Goal: Information Seeking & Learning: Compare options

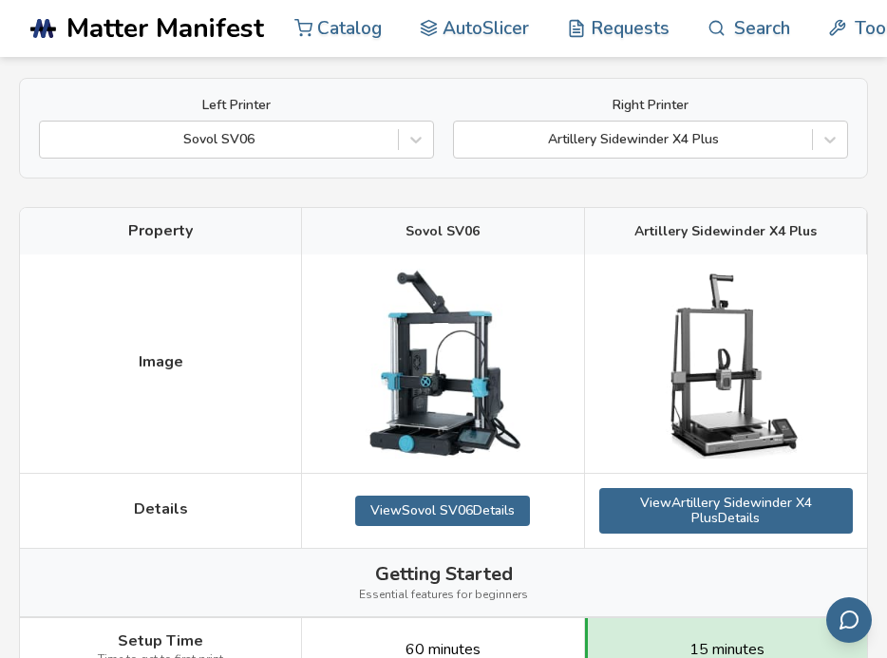
scroll to position [86, 0]
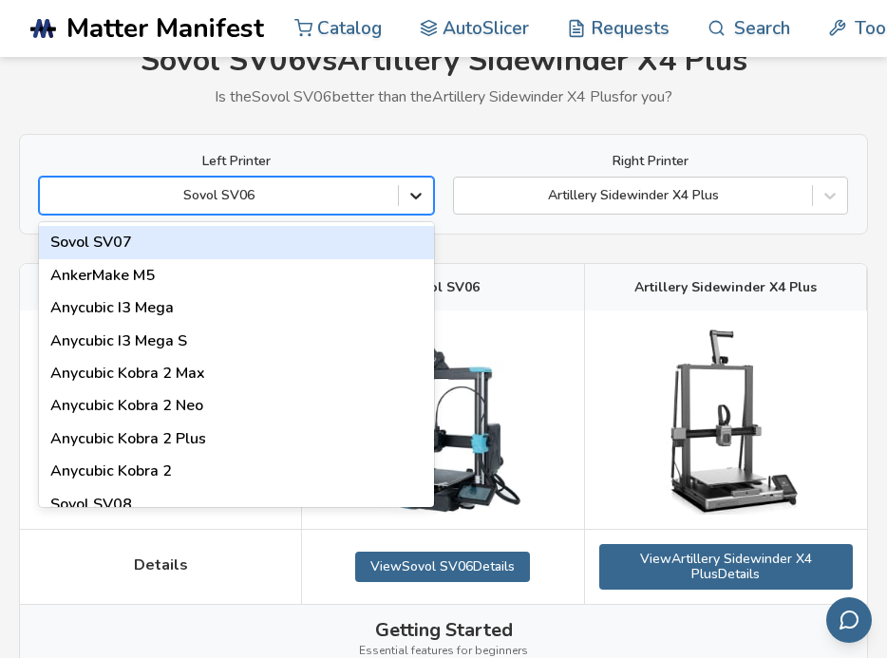
click at [410, 200] on icon at bounding box center [416, 195] width 19 height 19
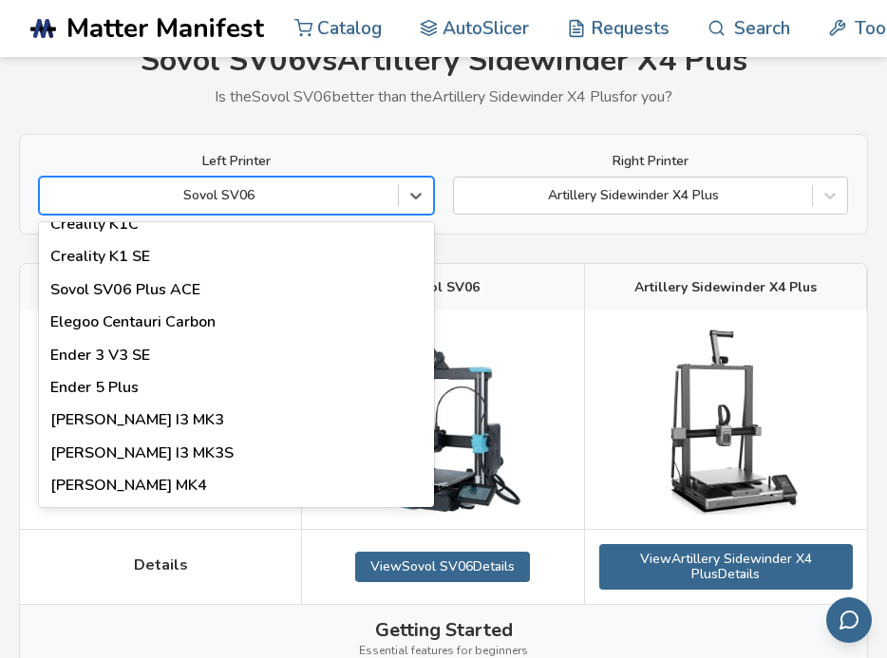
scroll to position [586, 0]
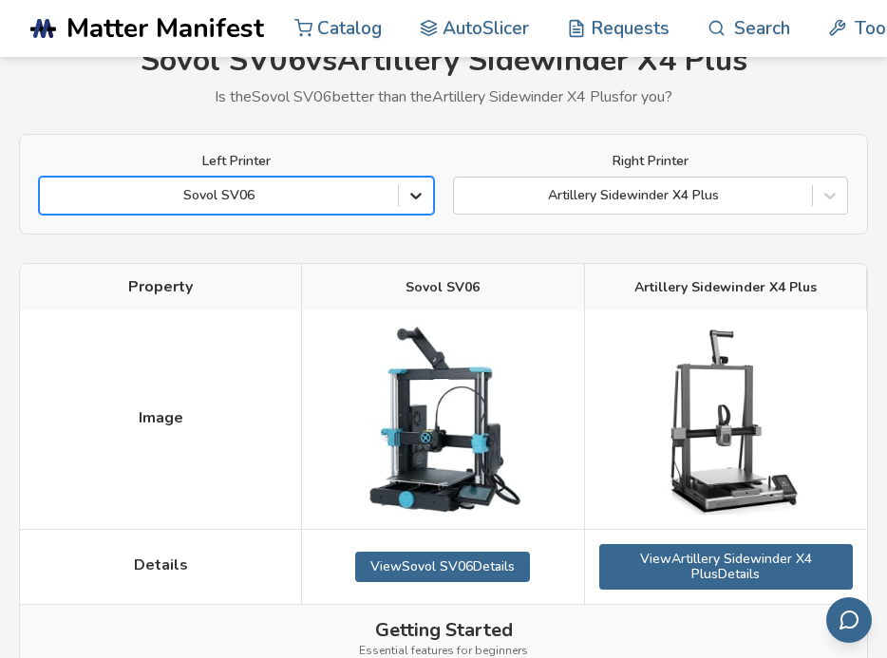
click at [420, 189] on icon at bounding box center [416, 195] width 19 height 19
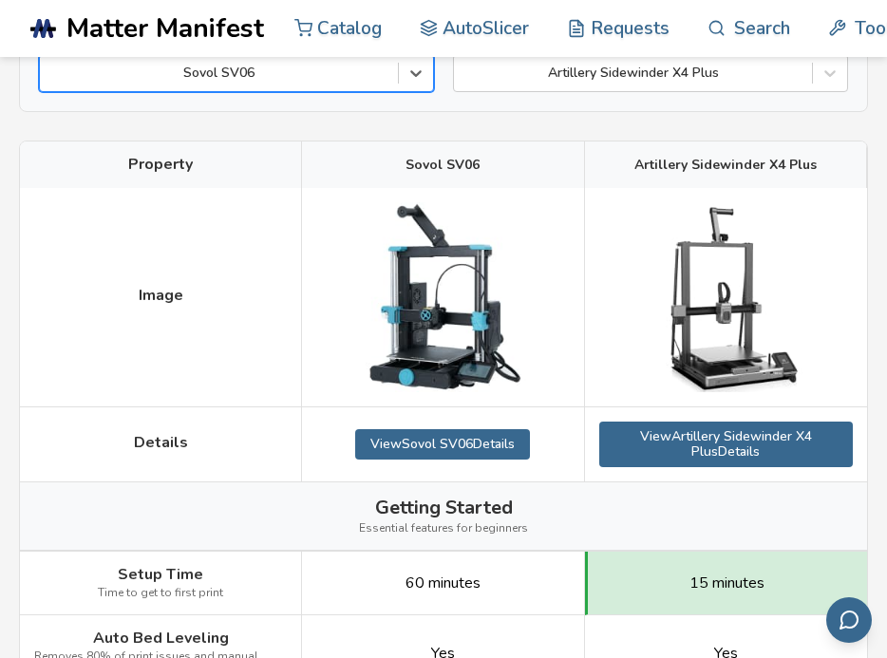
scroll to position [198, 0]
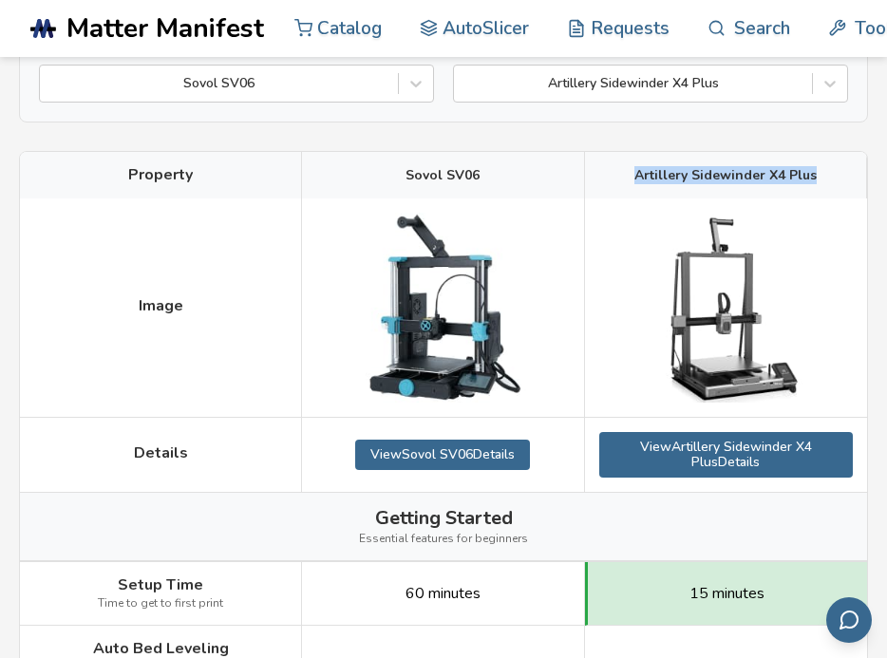
drag, startPoint x: 818, startPoint y: 175, endPoint x: 614, endPoint y: 178, distance: 204.3
click at [614, 178] on div "Artillery Sidewinder X4 Plus" at bounding box center [726, 175] width 282 height 46
copy span "Artillery Sidewinder X4 Plus"
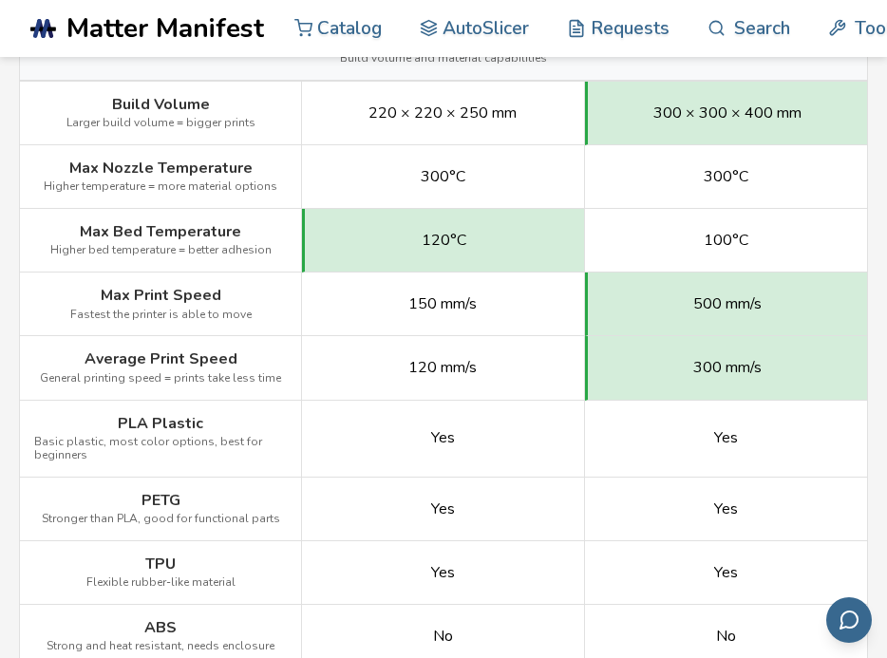
scroll to position [0, 0]
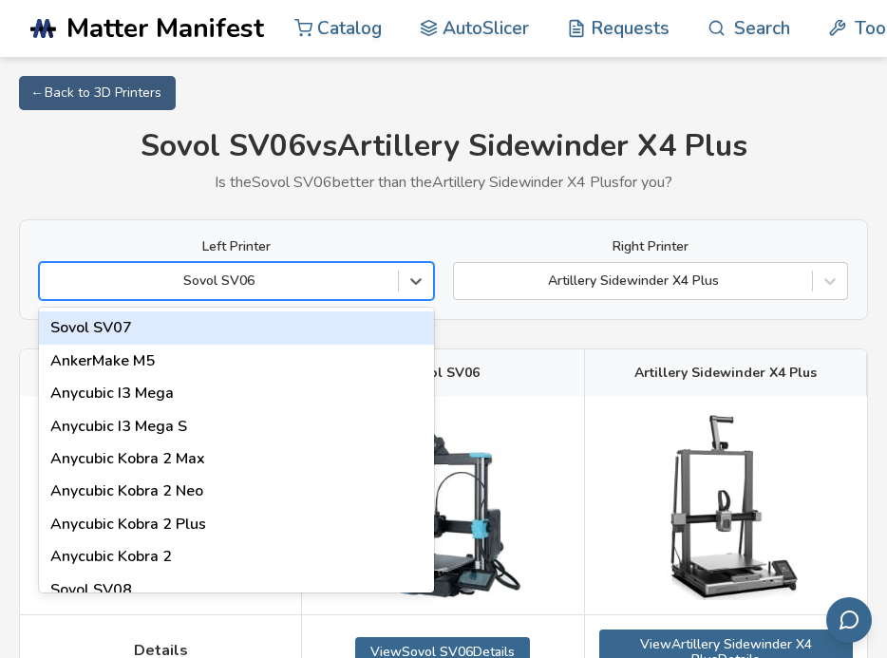
click at [392, 295] on div "Sovol SV06" at bounding box center [219, 281] width 358 height 29
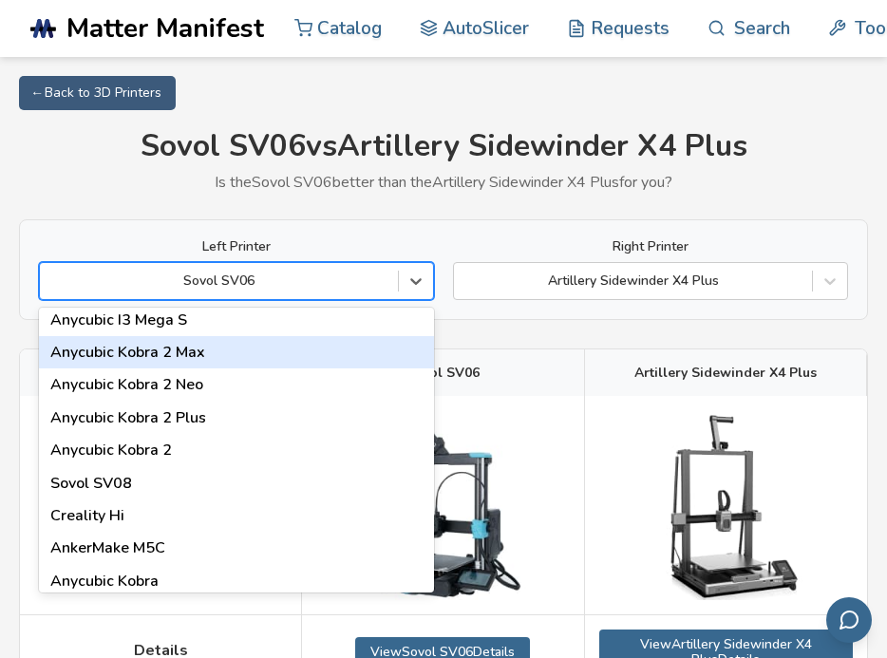
scroll to position [132, 0]
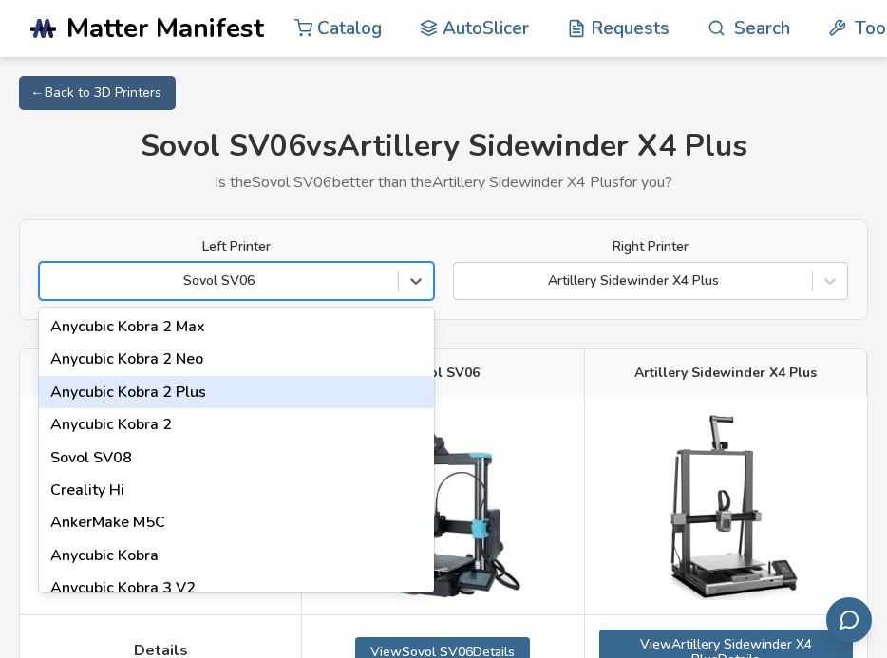
click at [353, 391] on div "Anycubic Kobra 2 Plus" at bounding box center [236, 392] width 395 height 32
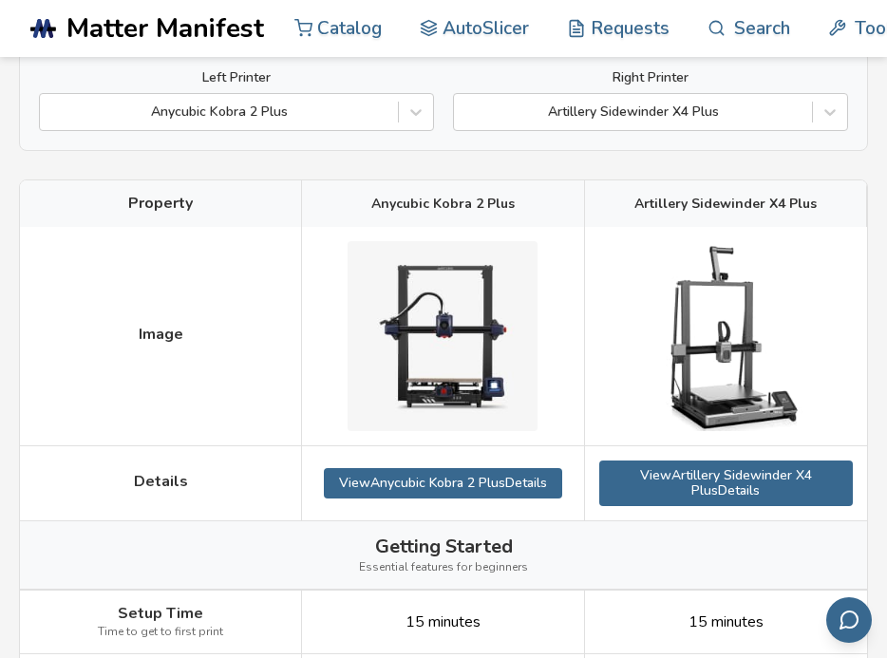
scroll to position [168, 0]
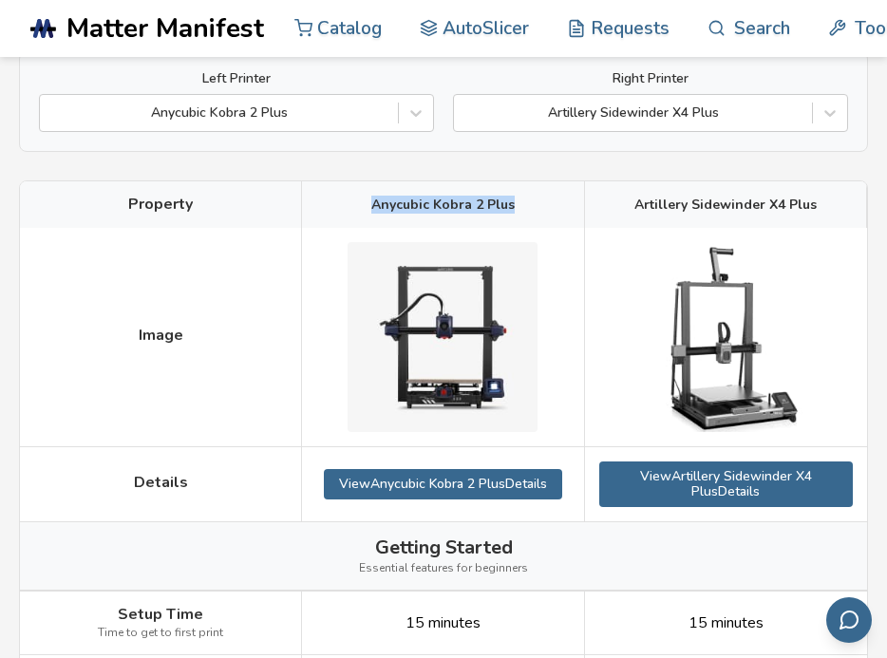
drag, startPoint x: 524, startPoint y: 207, endPoint x: 368, endPoint y: 207, distance: 156.8
click at [368, 207] on div "Anycubic Kobra 2 Plus" at bounding box center [443, 204] width 282 height 46
copy span "Anycubic Kobra 2 Plus"
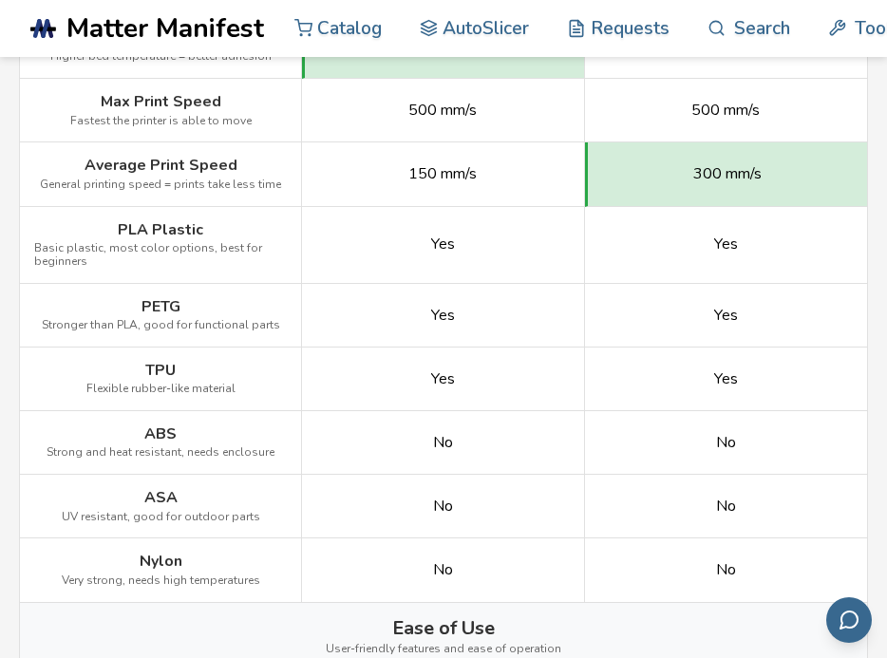
scroll to position [1120, 0]
